Goal: Task Accomplishment & Management: Complete application form

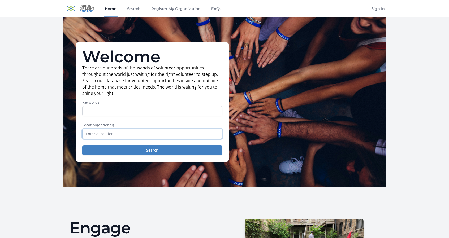
click at [120, 133] on input "text" at bounding box center [152, 134] width 140 height 10
click at [136, 9] on link "Search" at bounding box center [134, 8] width 16 height 17
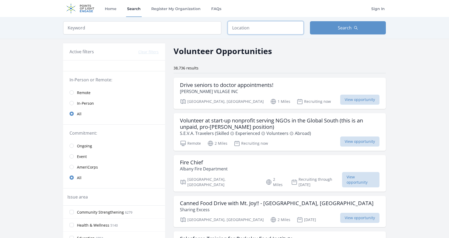
click at [262, 27] on input "text" at bounding box center [266, 27] width 76 height 13
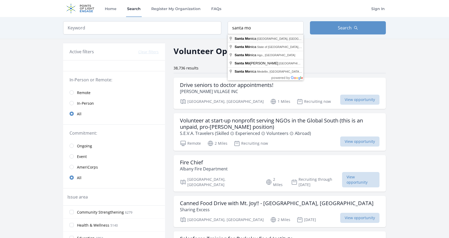
type input "Santa Monica, CA, USA"
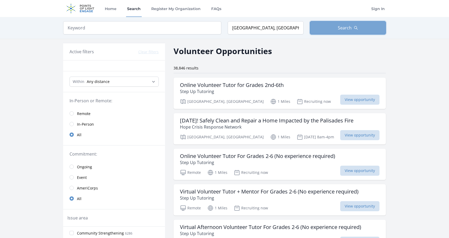
click at [338, 28] on span "Search" at bounding box center [345, 28] width 14 height 6
click at [80, 122] on span "In-Person" at bounding box center [85, 124] width 17 height 5
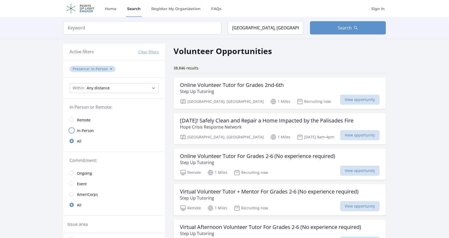
click at [72, 131] on input "radio" at bounding box center [71, 130] width 4 height 4
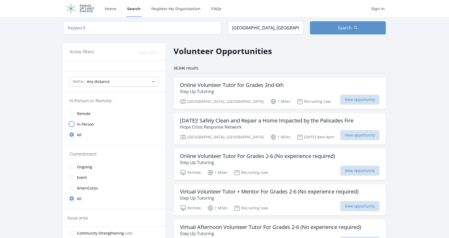
click at [71, 125] on input "radio" at bounding box center [71, 124] width 4 height 4
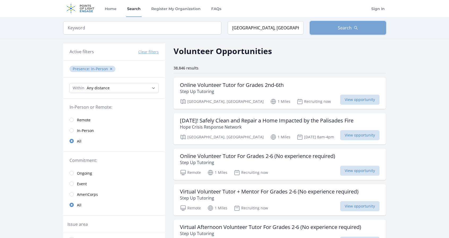
click at [334, 31] on button "Search" at bounding box center [348, 27] width 76 height 13
click at [80, 181] on span "Event" at bounding box center [82, 183] width 10 height 5
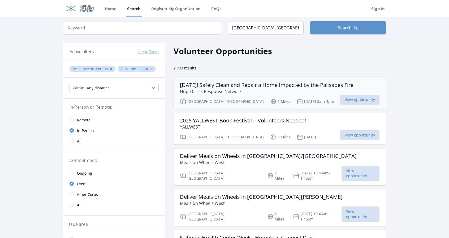
click at [306, 91] on p "Hope Crisis Response Network" at bounding box center [266, 91] width 173 height 6
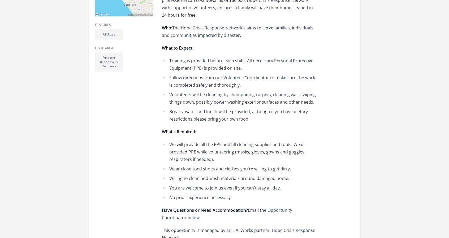
scroll to position [212, 0]
